Goal: Information Seeking & Learning: Learn about a topic

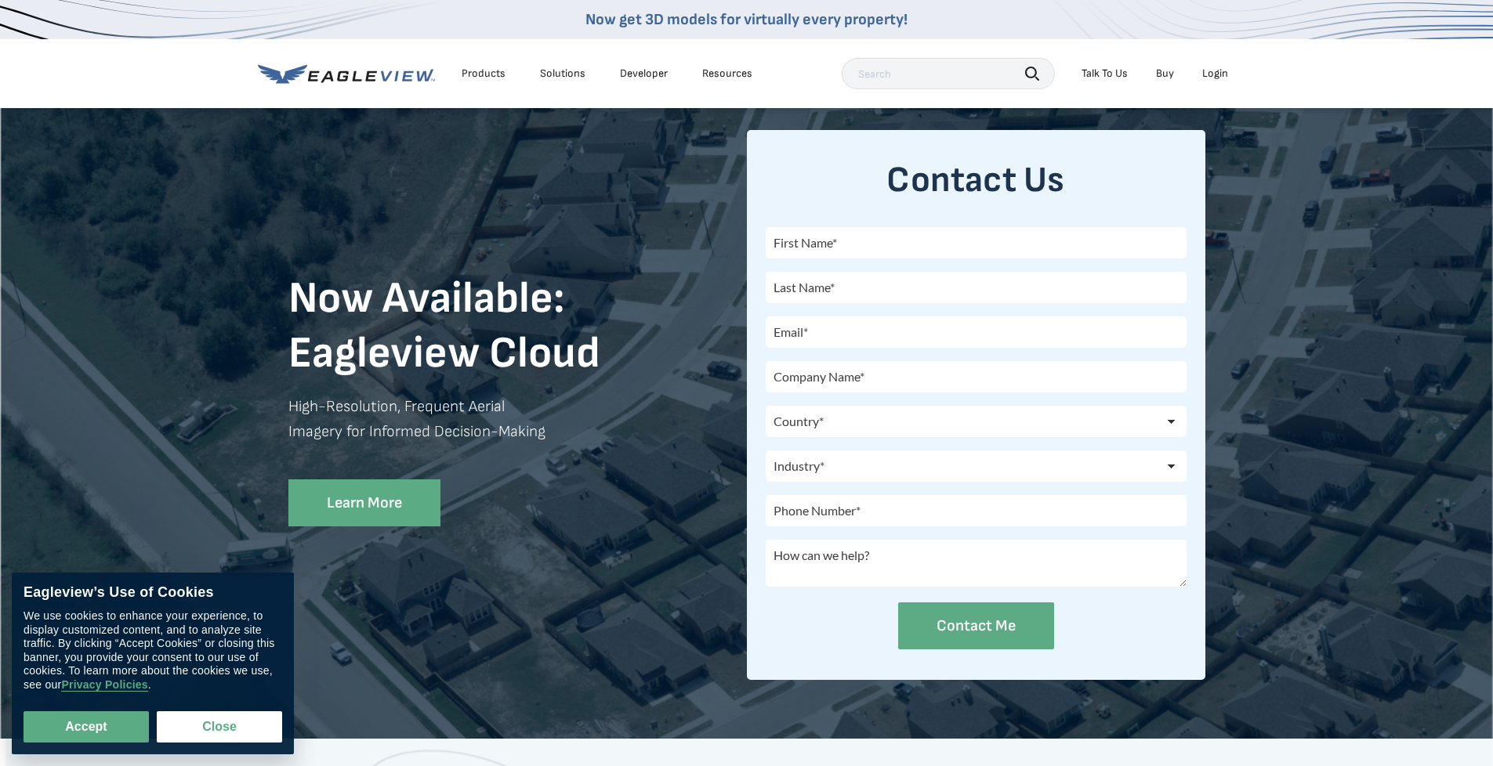
click at [473, 72] on div "Products" at bounding box center [484, 74] width 44 height 14
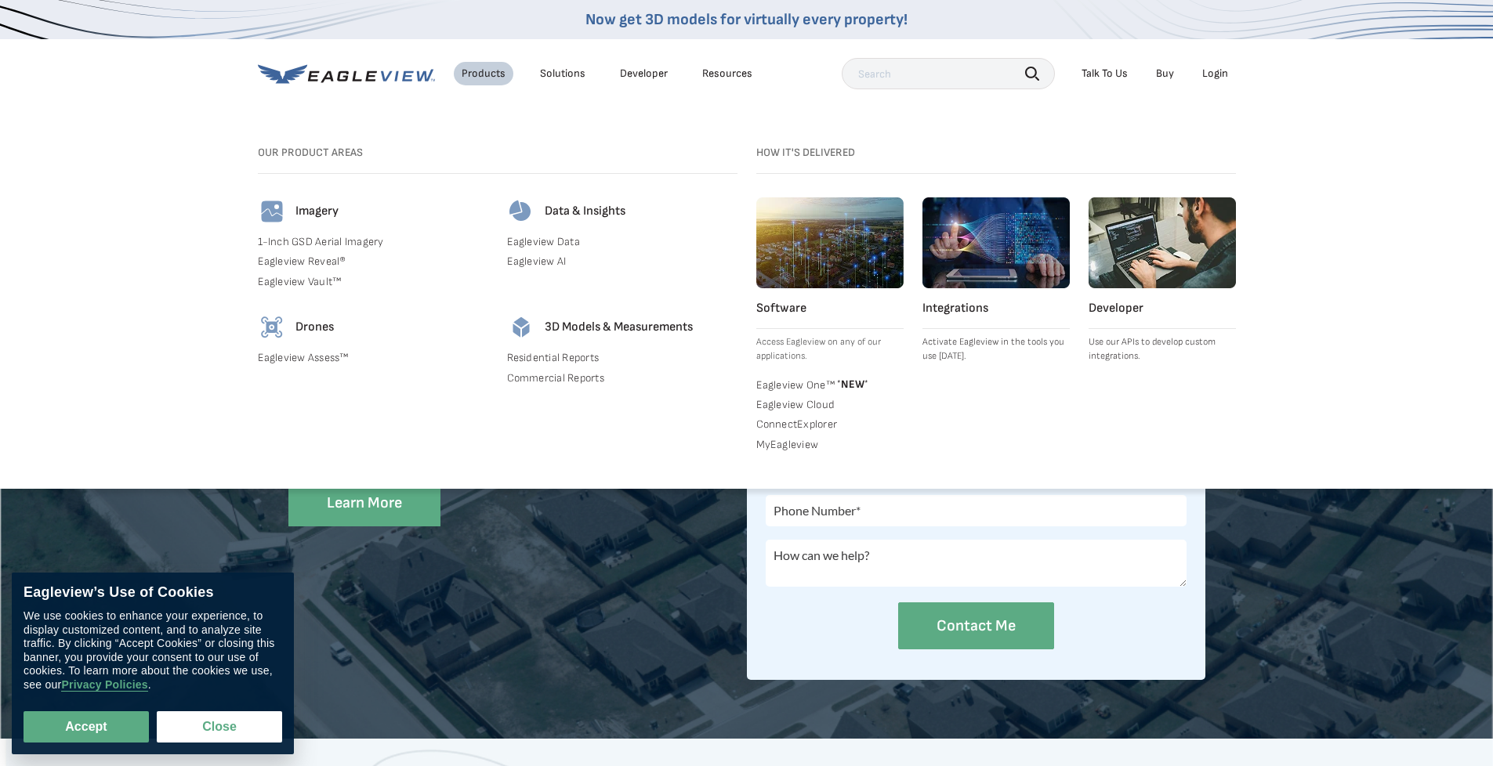
click at [553, 73] on div "Solutions" at bounding box center [562, 74] width 45 height 14
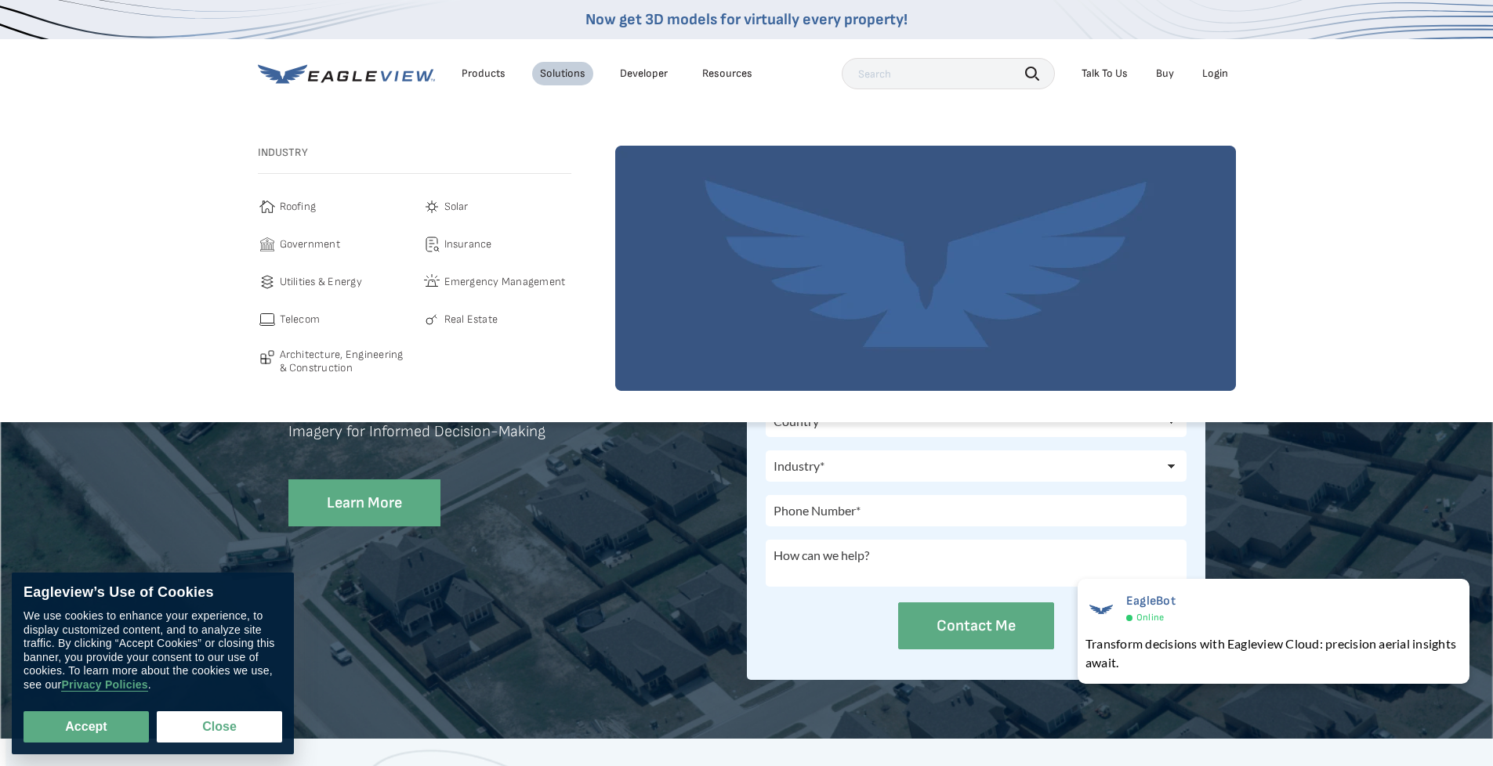
click at [645, 77] on link "Developer" at bounding box center [644, 74] width 48 height 14
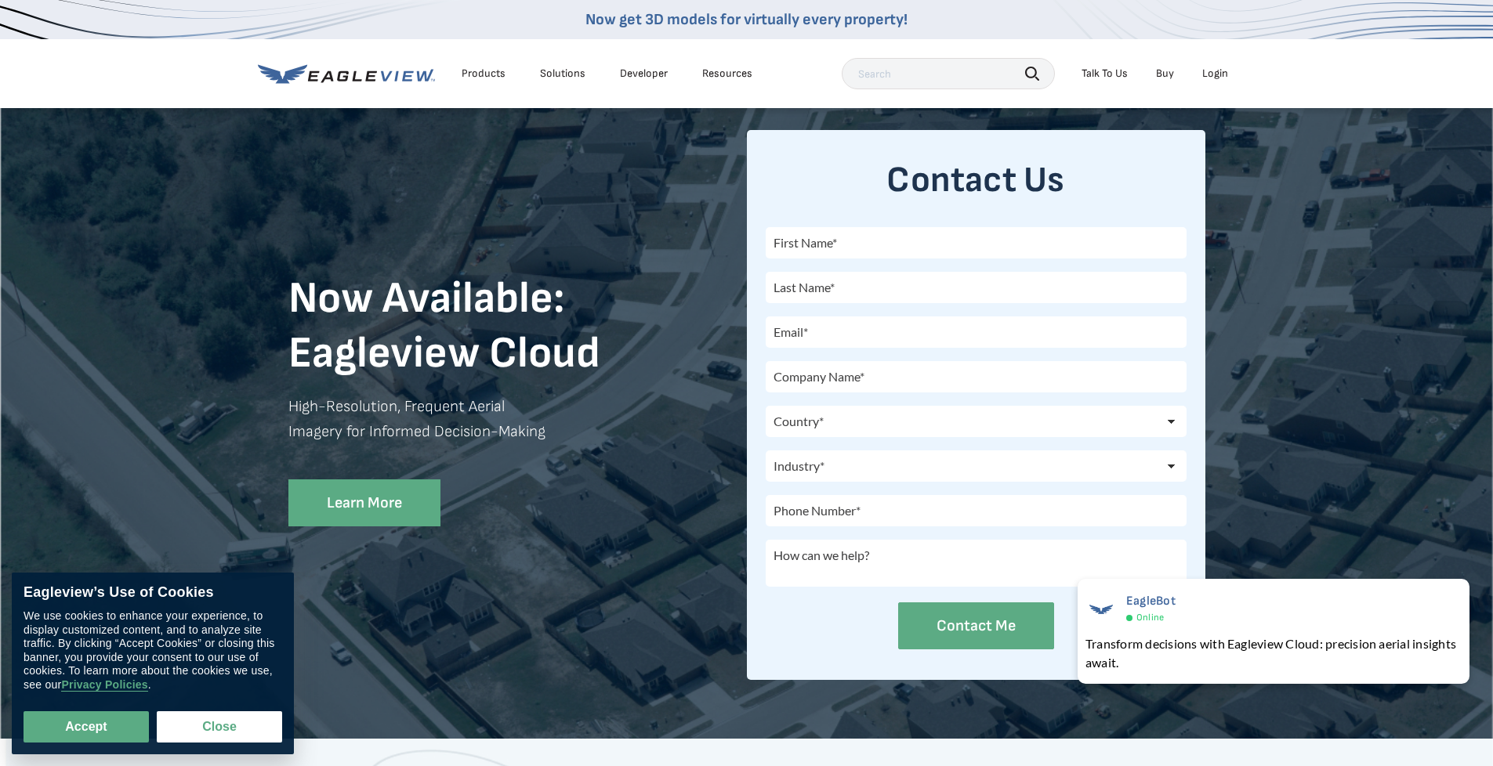
click at [645, 75] on link "Developer" at bounding box center [644, 74] width 48 height 14
click at [709, 72] on div "Resources" at bounding box center [727, 74] width 50 height 14
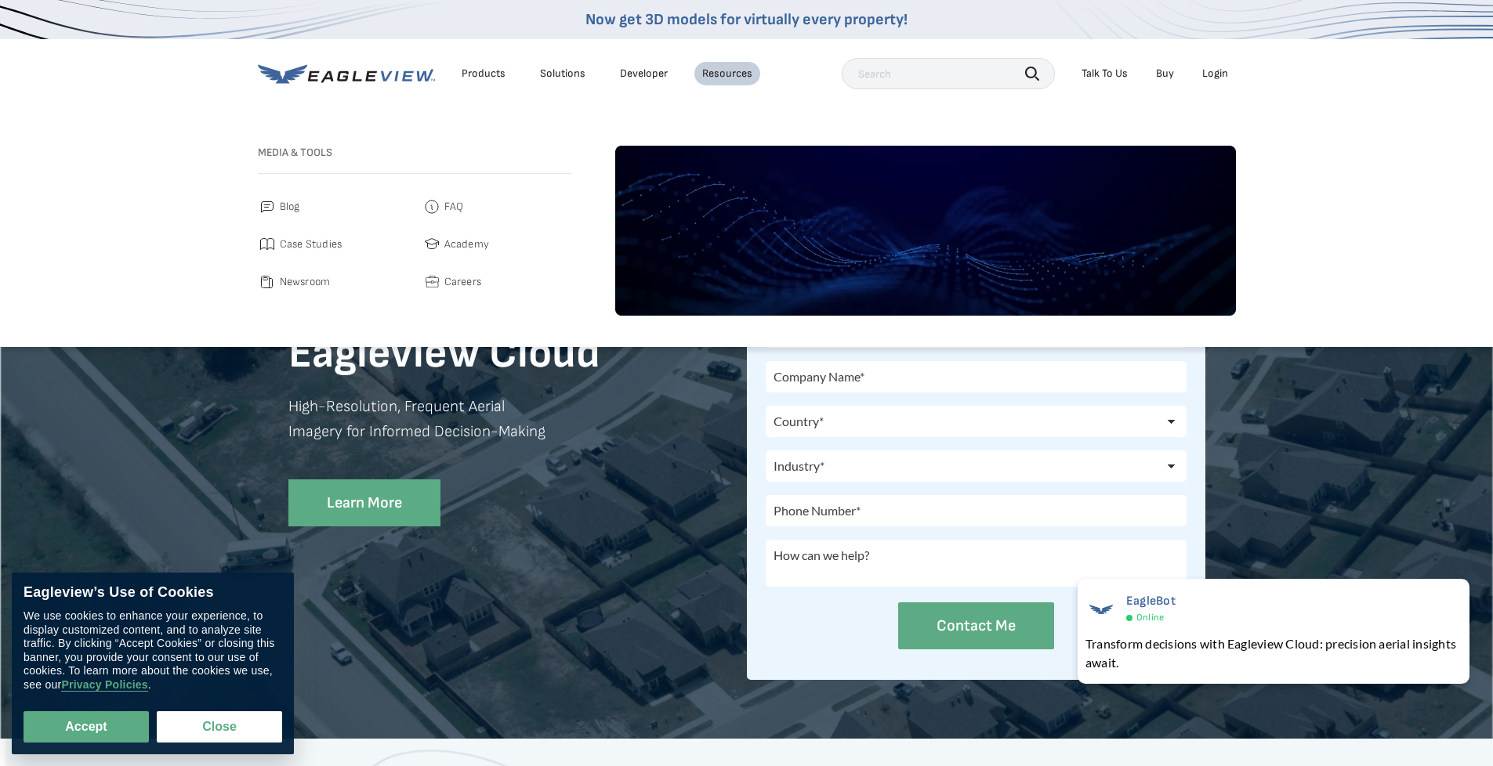
click at [465, 282] on span "Careers" at bounding box center [463, 282] width 38 height 19
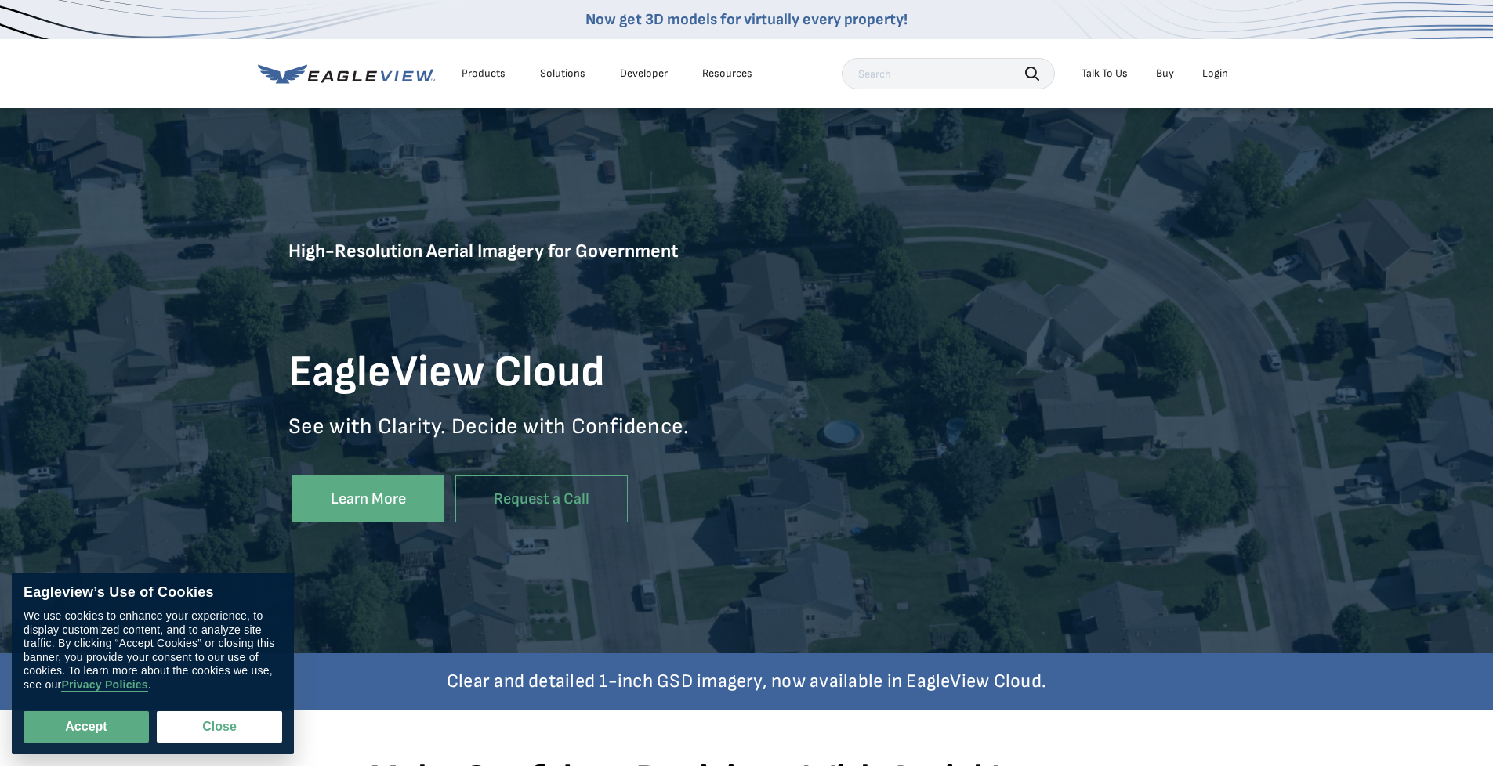
click at [884, 78] on input "text" at bounding box center [948, 73] width 213 height 31
type input "pictometry"
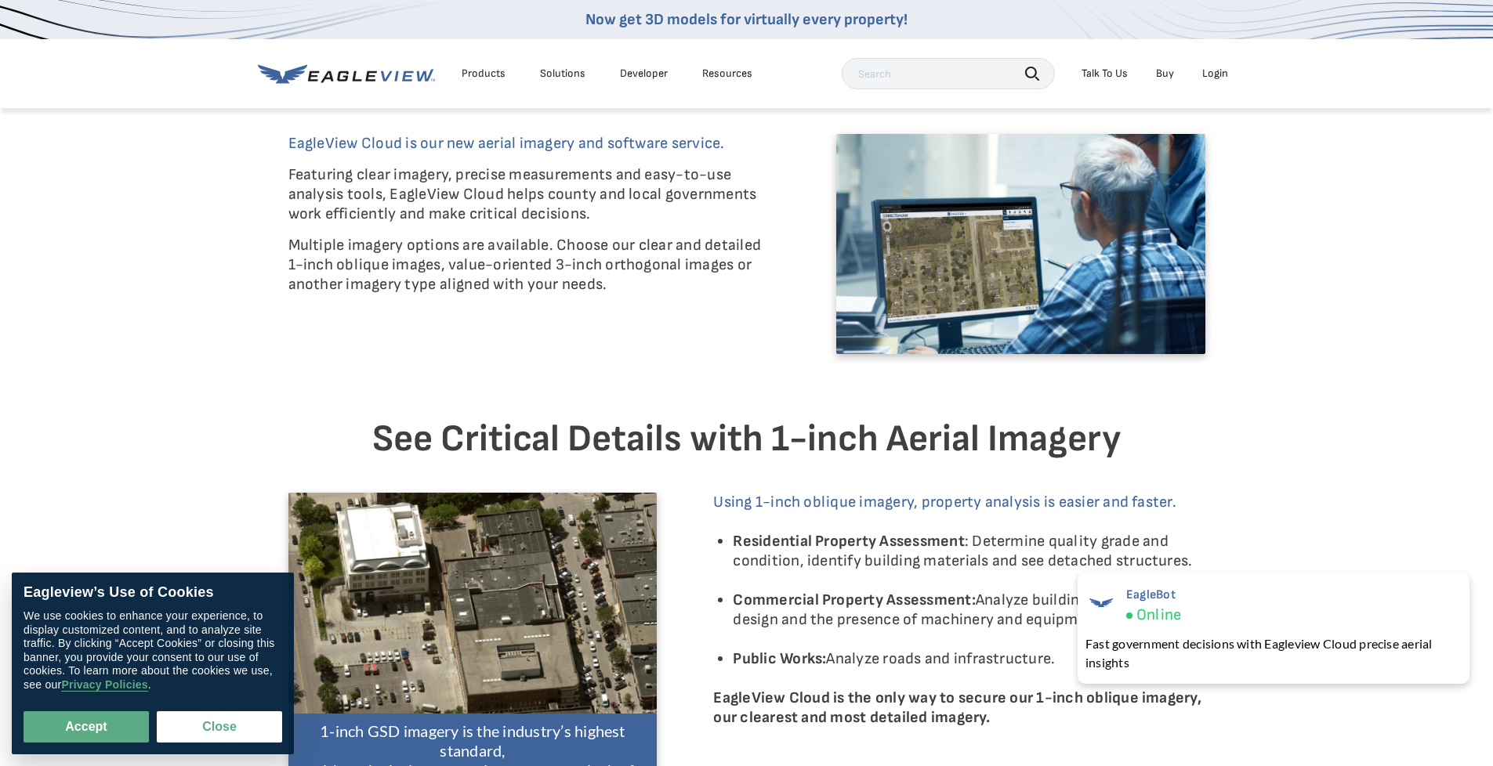
scroll to position [549, 0]
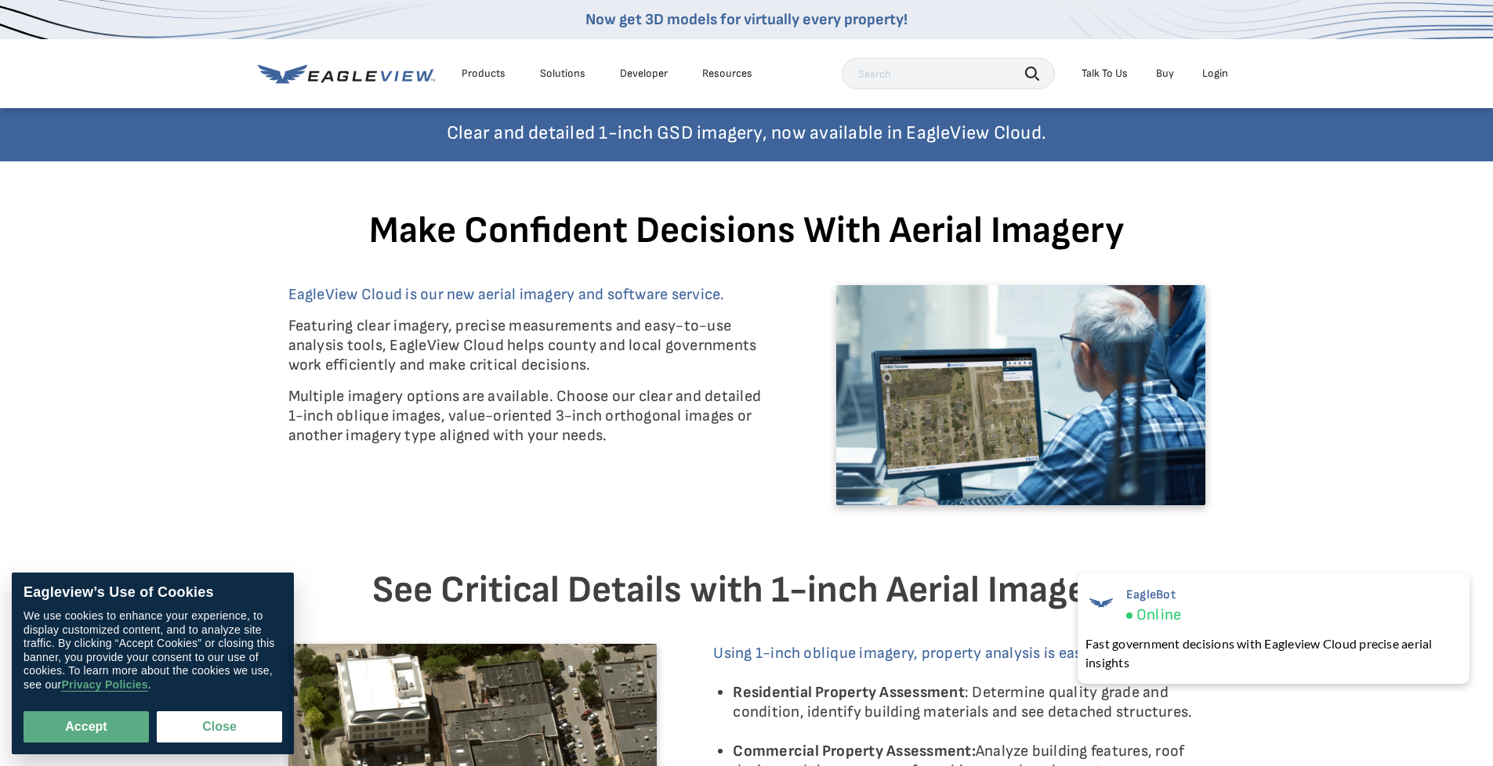
click at [484, 71] on div "Products" at bounding box center [484, 74] width 44 height 14
click at [721, 71] on div "Resources" at bounding box center [727, 74] width 50 height 14
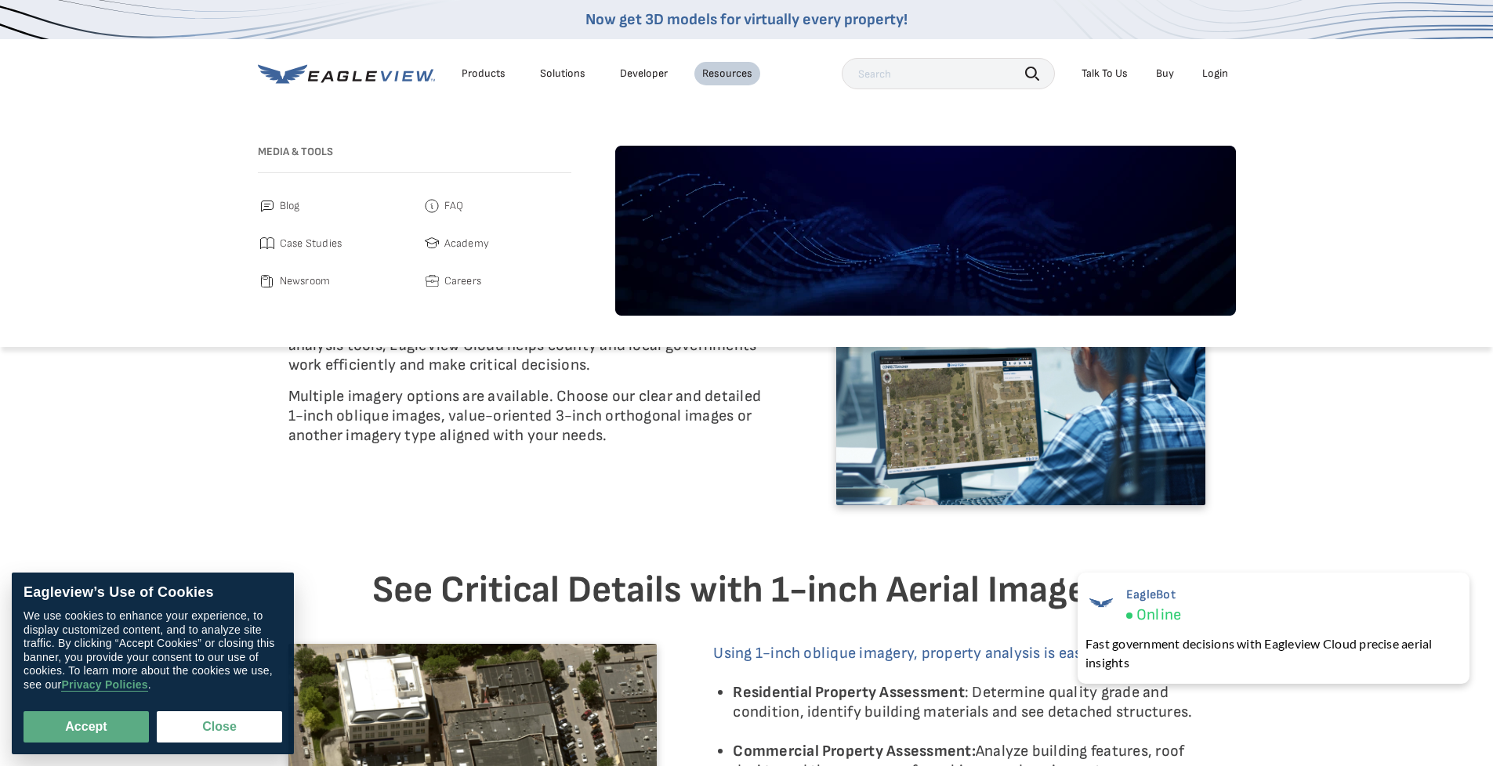
click at [458, 241] on span "Academy" at bounding box center [466, 243] width 45 height 19
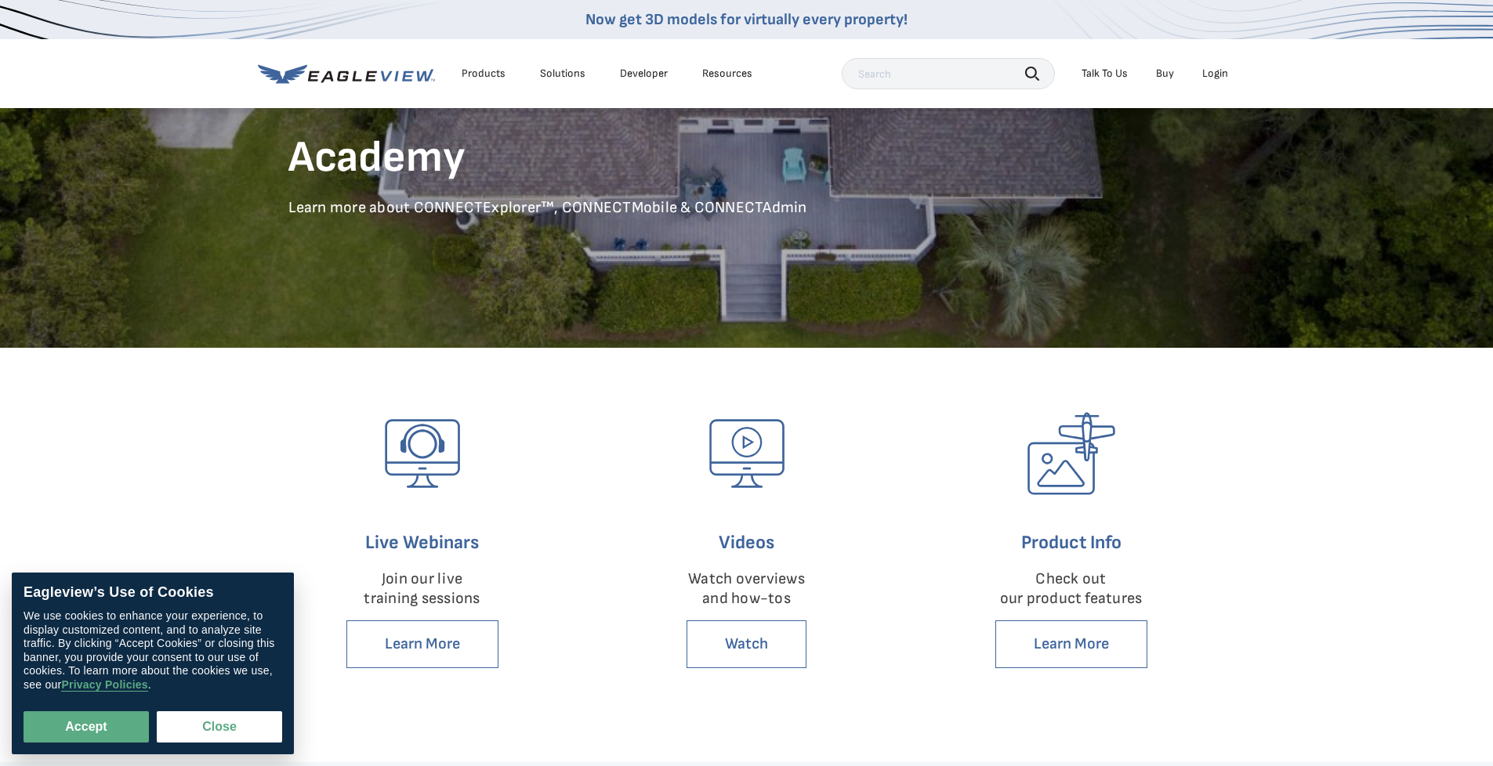
scroll to position [235, 0]
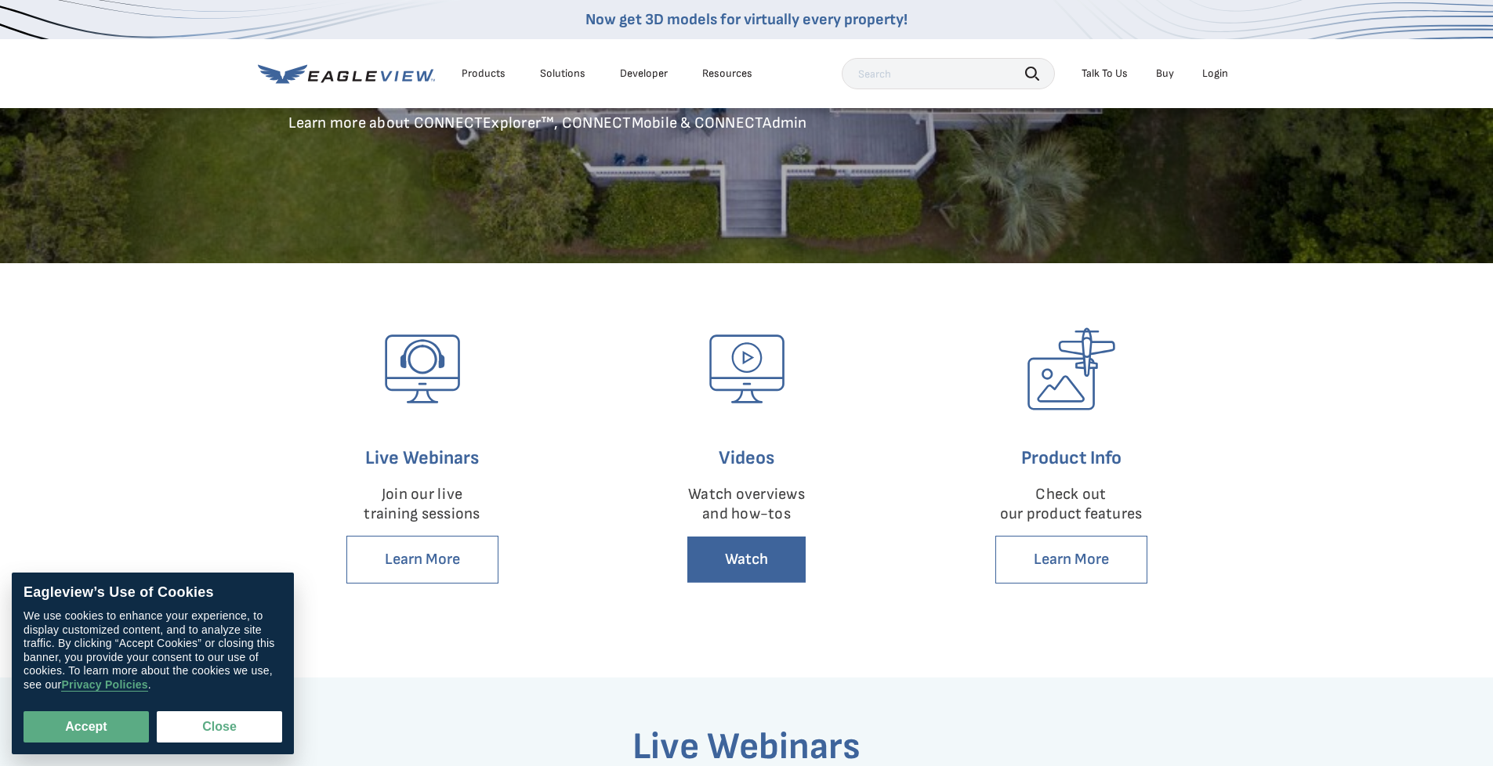
click at [748, 548] on link "Watch" at bounding box center [747, 560] width 120 height 48
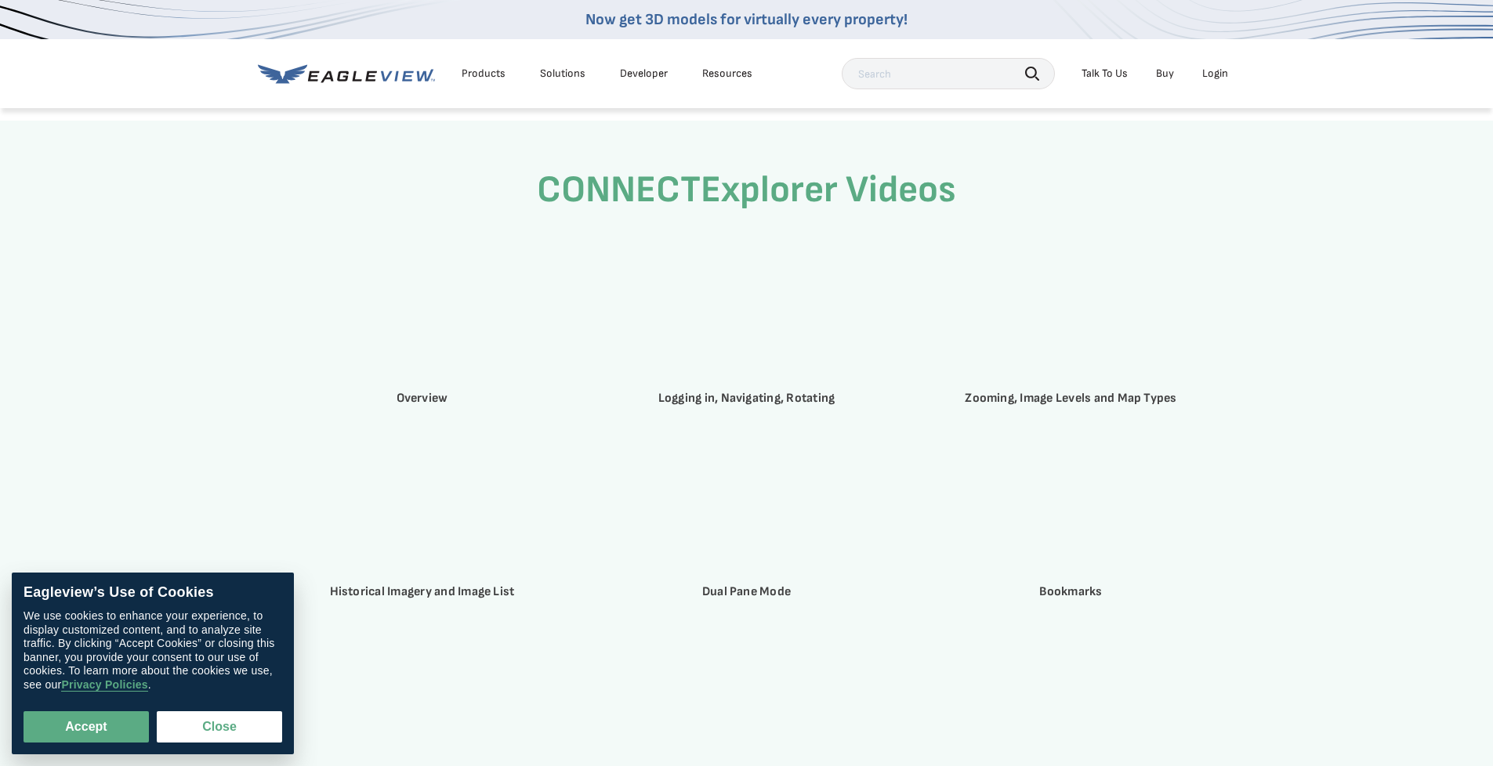
scroll to position [2074, 0]
